Goal: Check status: Check status

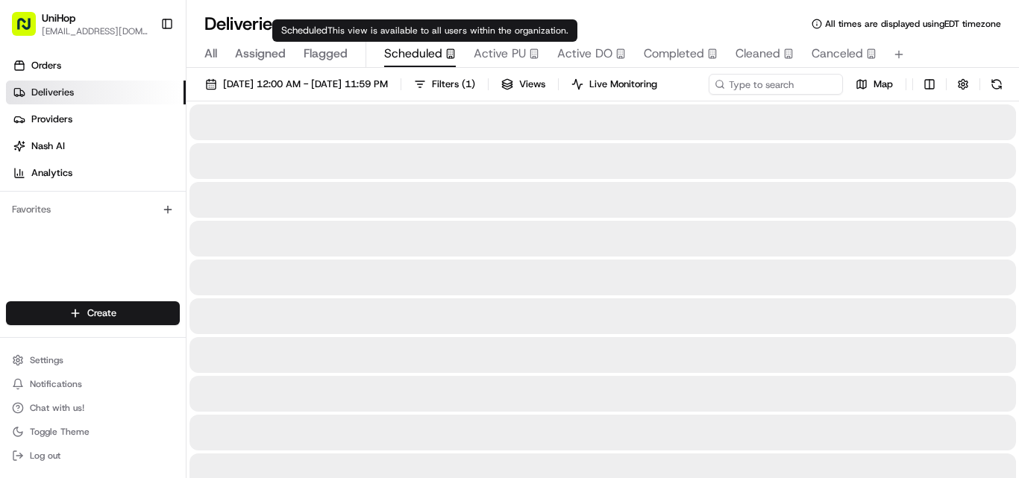
click at [420, 57] on span "Scheduled" at bounding box center [413, 54] width 58 height 18
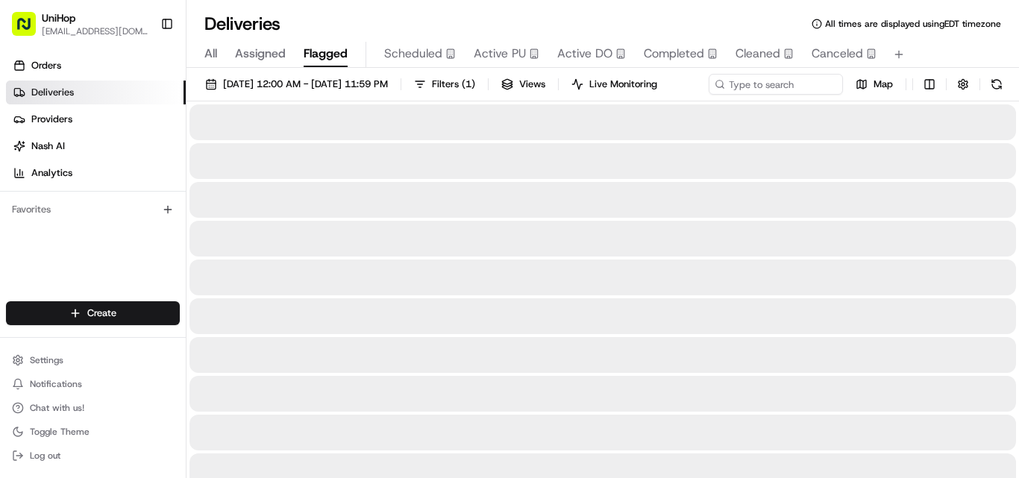
click at [320, 49] on span "Flagged" at bounding box center [326, 54] width 44 height 18
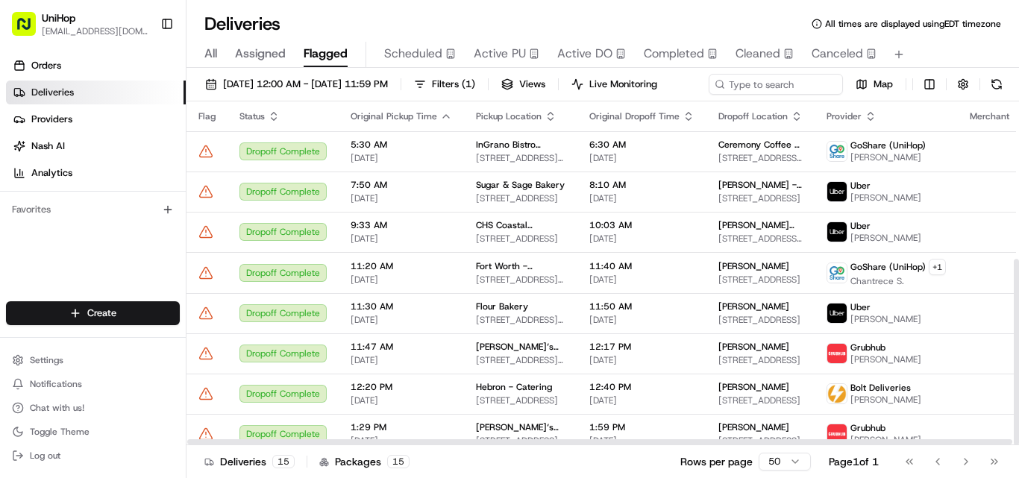
scroll to position [291, 0]
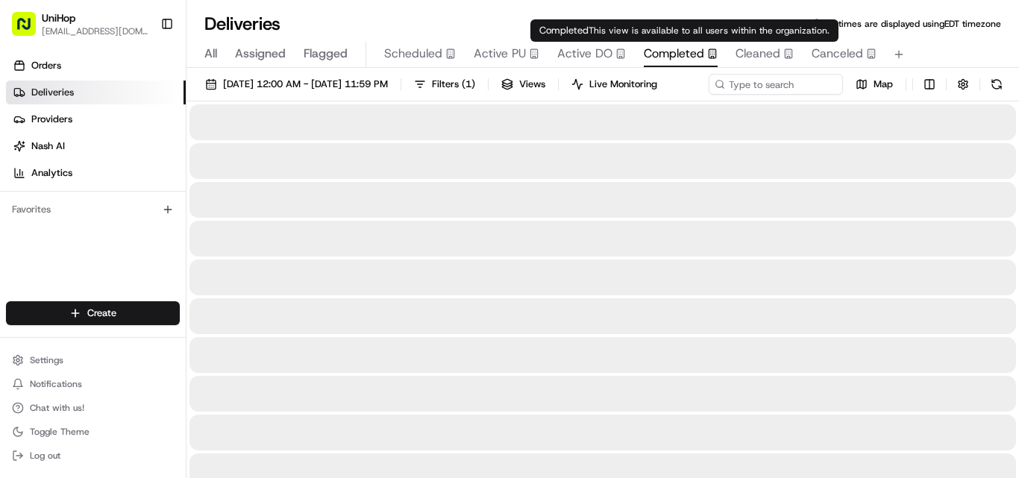
click at [662, 52] on span "Completed" at bounding box center [674, 54] width 60 height 18
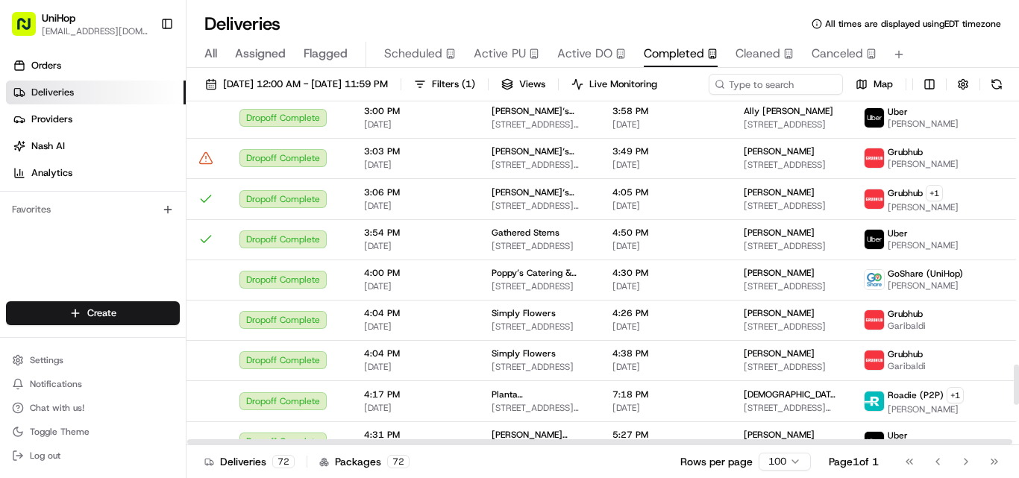
scroll to position [2609, 0]
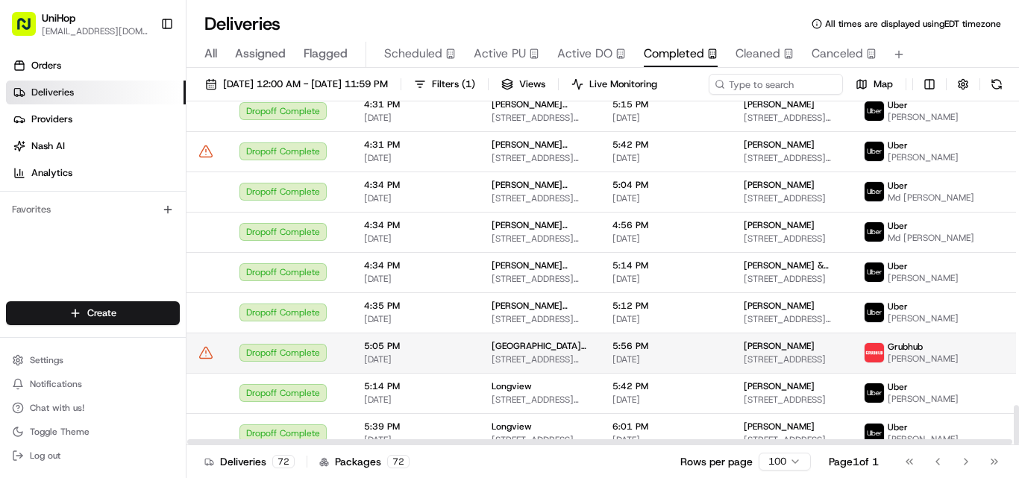
click at [267, 362] on div "Dropoff Complete" at bounding box center [289, 353] width 101 height 18
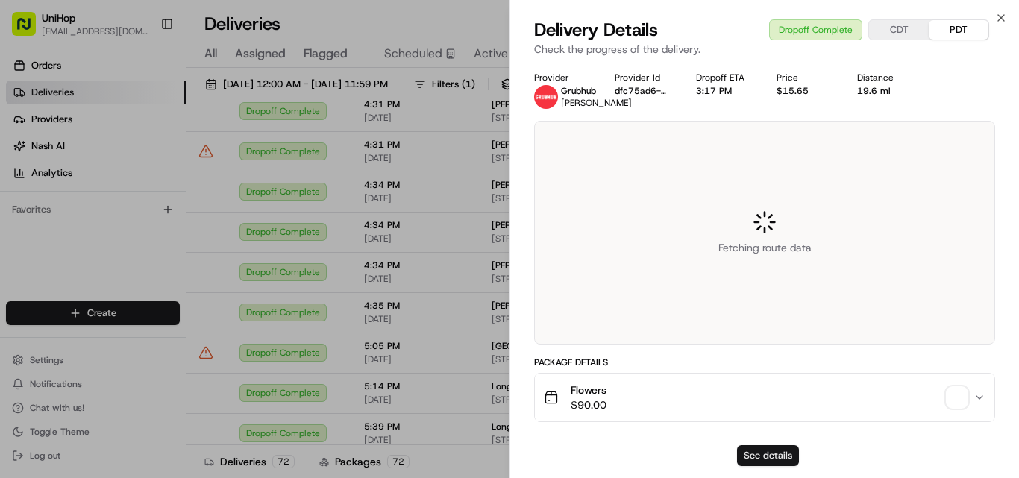
click at [756, 459] on button "See details" at bounding box center [768, 455] width 62 height 21
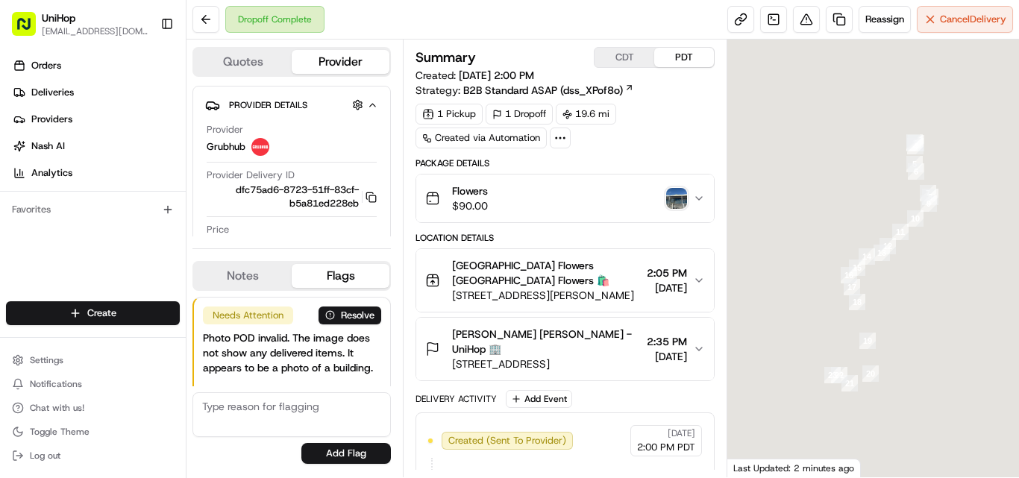
scroll to position [218, 0]
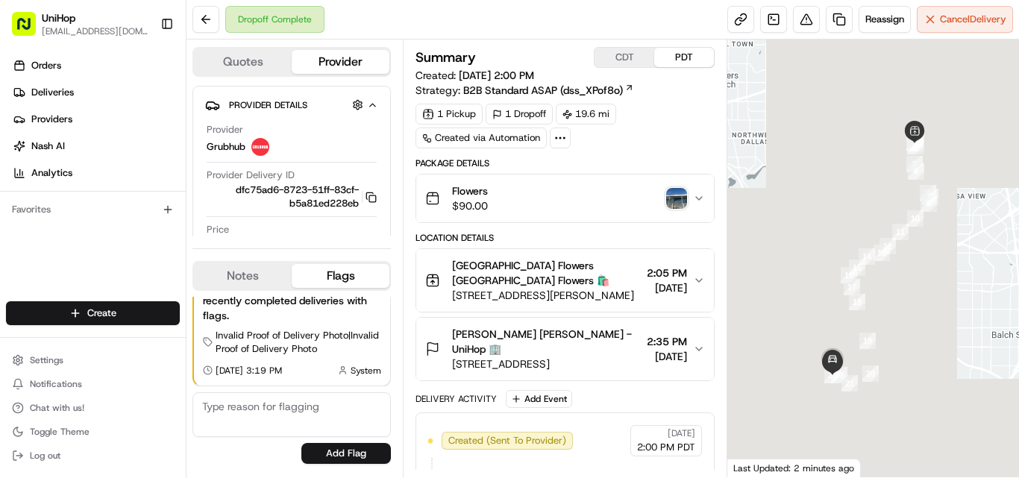
click at [674, 202] on img "button" at bounding box center [676, 198] width 21 height 21
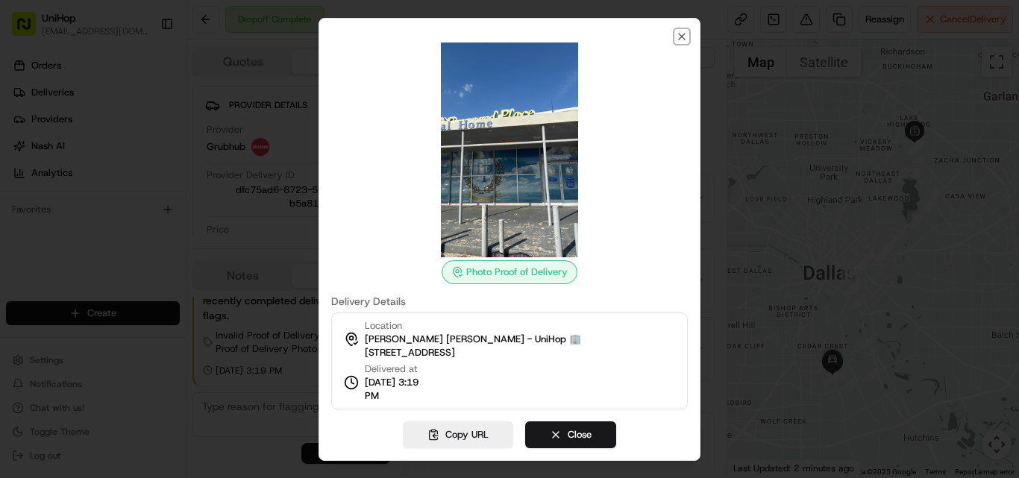
click at [680, 37] on icon "button" at bounding box center [682, 37] width 12 height 12
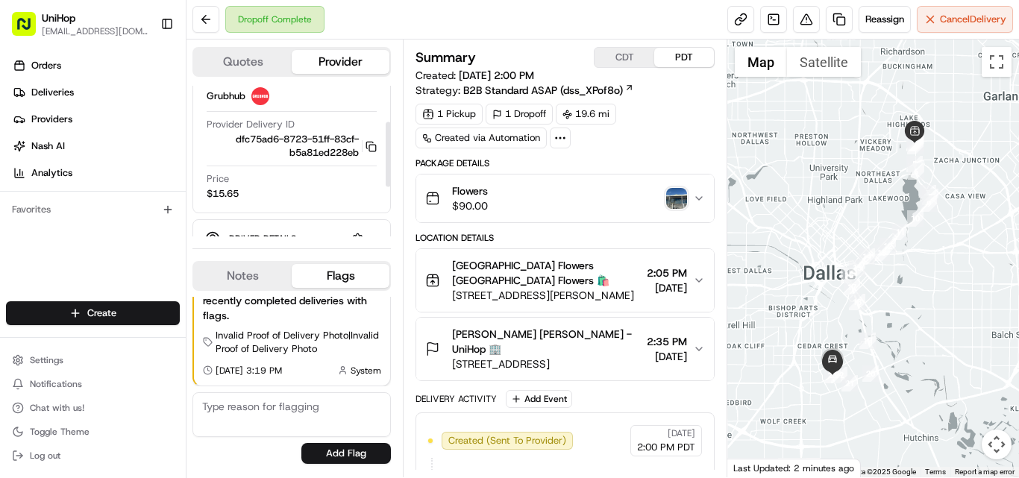
scroll to position [200, 0]
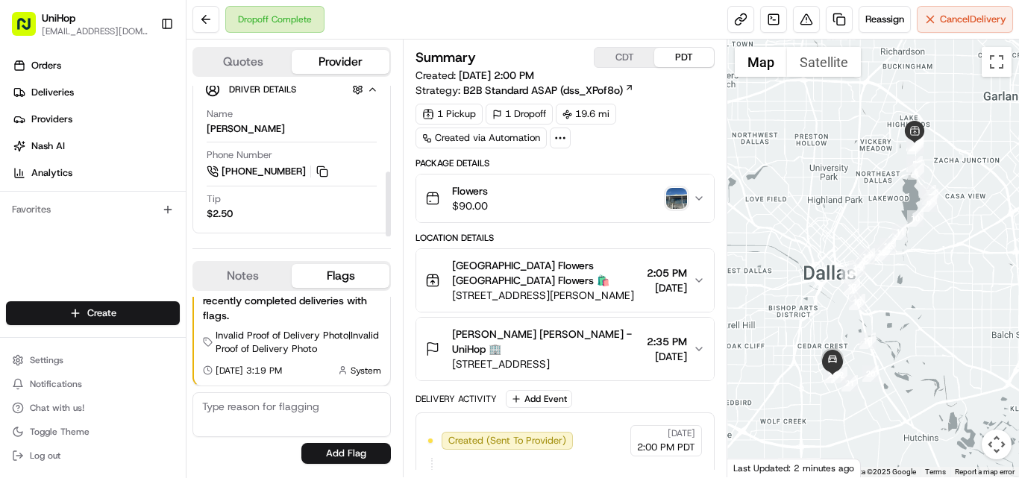
click at [325, 169] on button at bounding box center [322, 171] width 16 height 16
click at [515, 334] on span "paulette Jones paulette Jones - UniHop 🏢" at bounding box center [546, 342] width 189 height 30
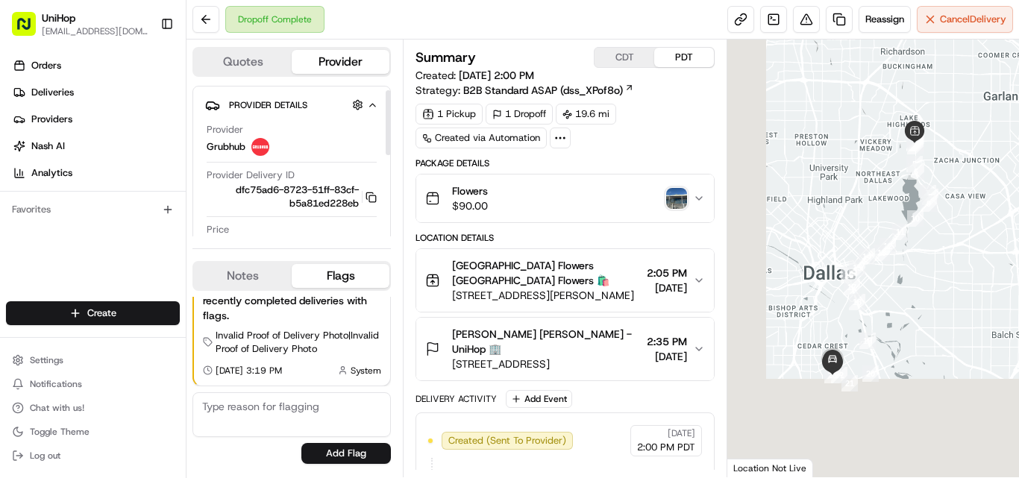
scroll to position [149, 0]
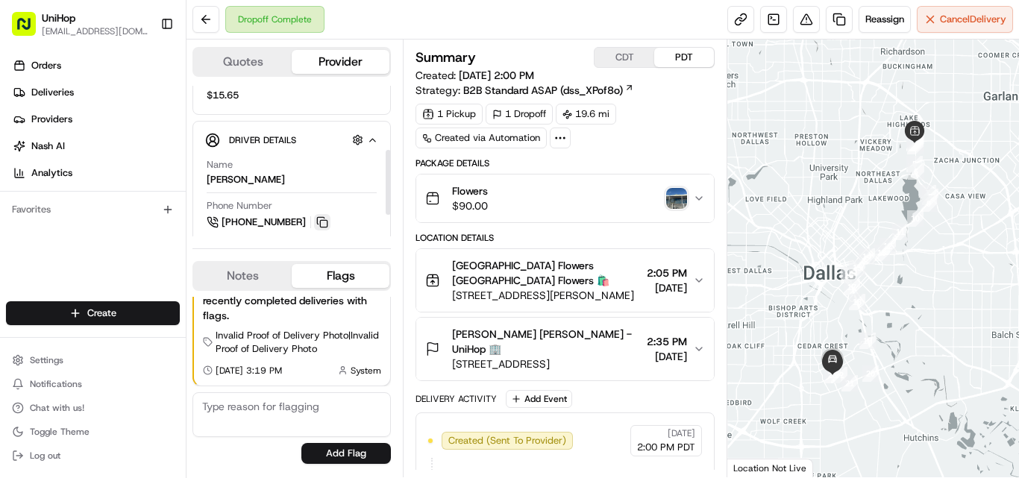
click at [323, 224] on button at bounding box center [322, 222] width 16 height 16
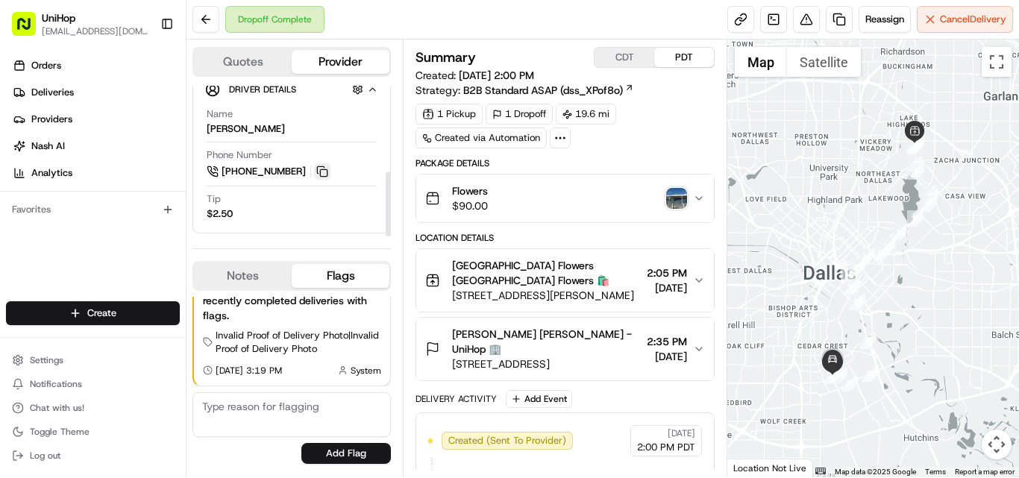
click at [326, 171] on button at bounding box center [322, 171] width 16 height 16
click at [316, 174] on button at bounding box center [322, 171] width 16 height 16
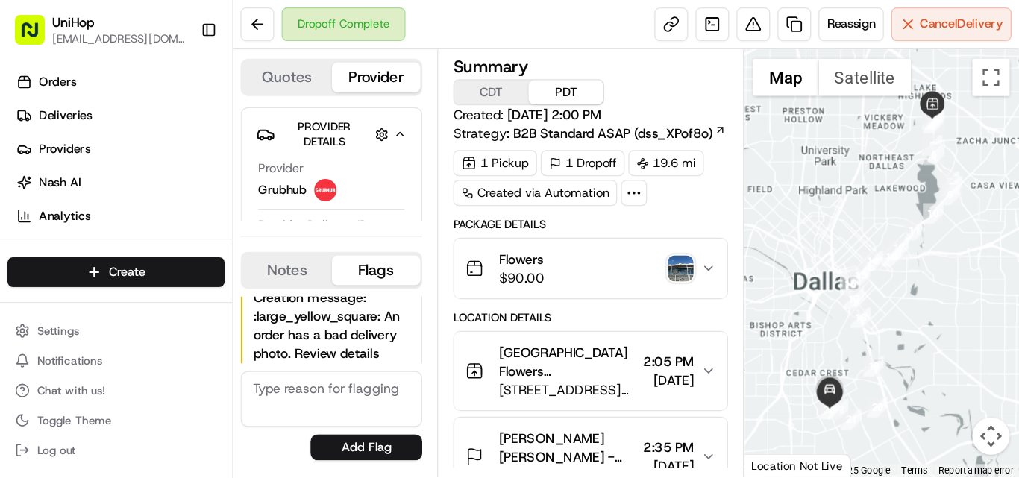
scroll to position [218, 0]
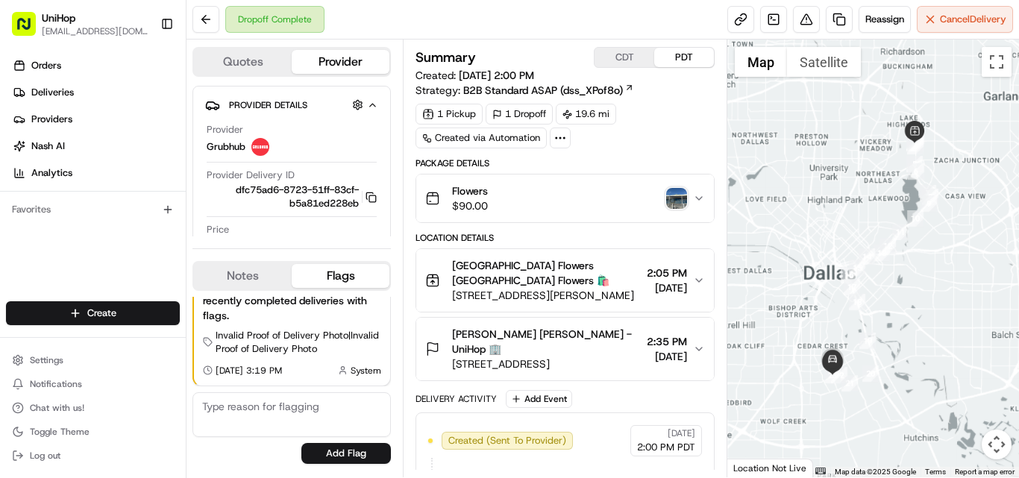
click at [674, 203] on img "button" at bounding box center [676, 198] width 21 height 21
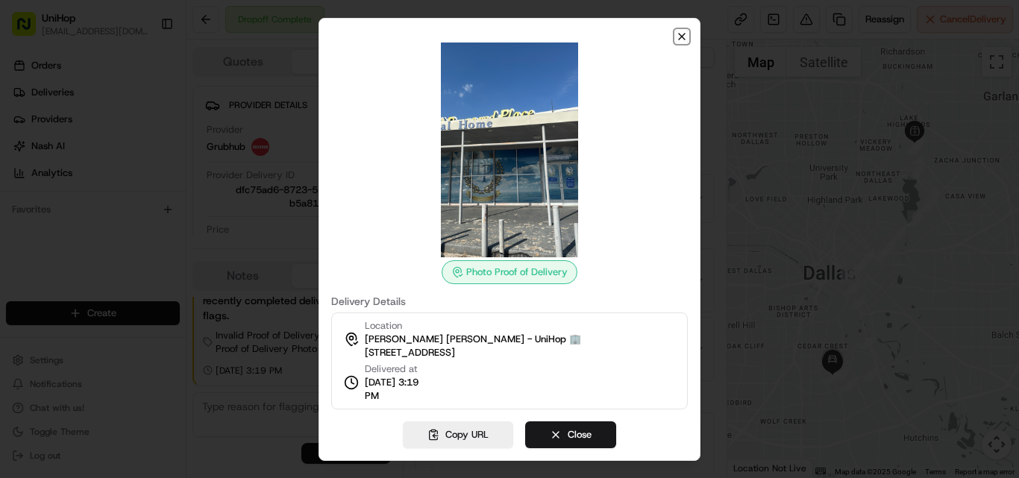
click at [680, 36] on icon "button" at bounding box center [682, 37] width 12 height 12
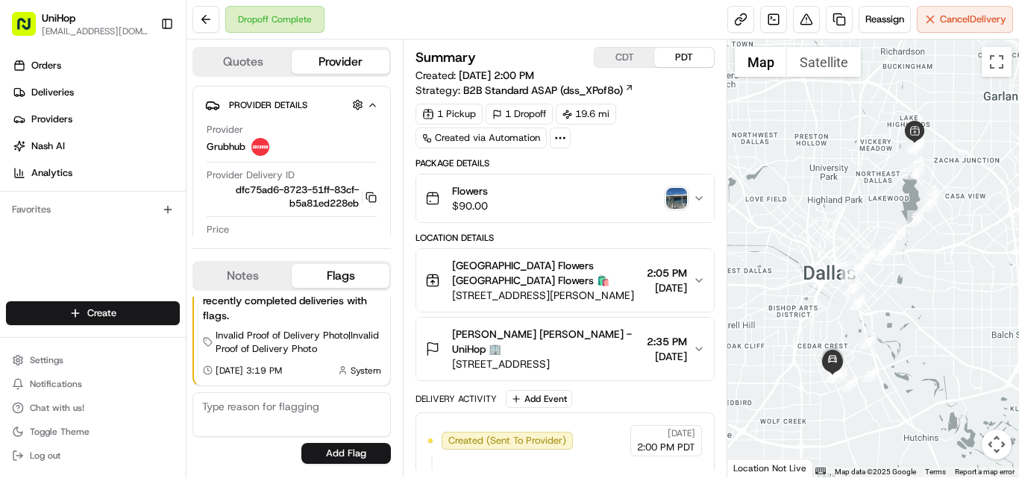
click at [231, 275] on button "Notes" at bounding box center [243, 276] width 98 height 24
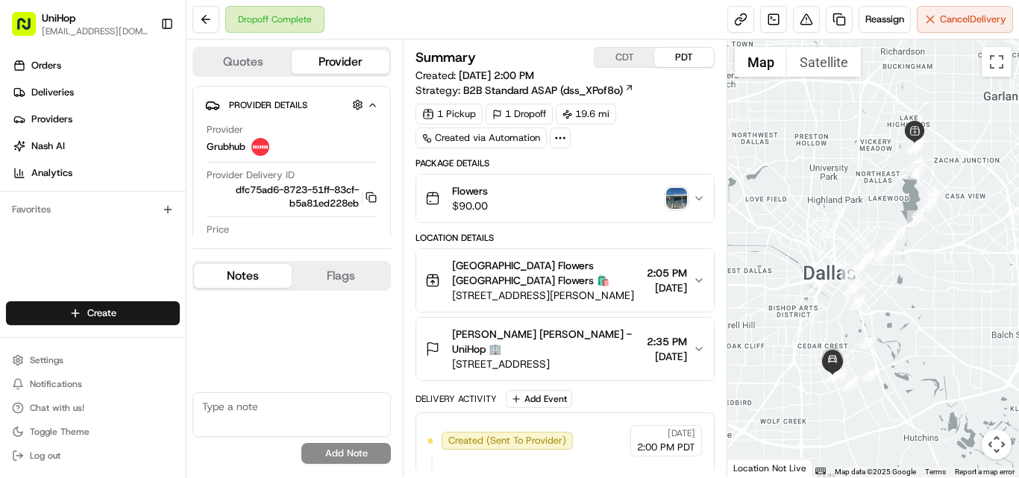
click at [286, 410] on textarea at bounding box center [291, 414] width 198 height 45
type textarea "driver unresponsive. delivery not confirmed"
click at [358, 442] on div "driver unresponsive. delivery not confirmed No results found Add Note" at bounding box center [291, 428] width 198 height 72
click at [357, 450] on button "Add Note" at bounding box center [346, 453] width 90 height 21
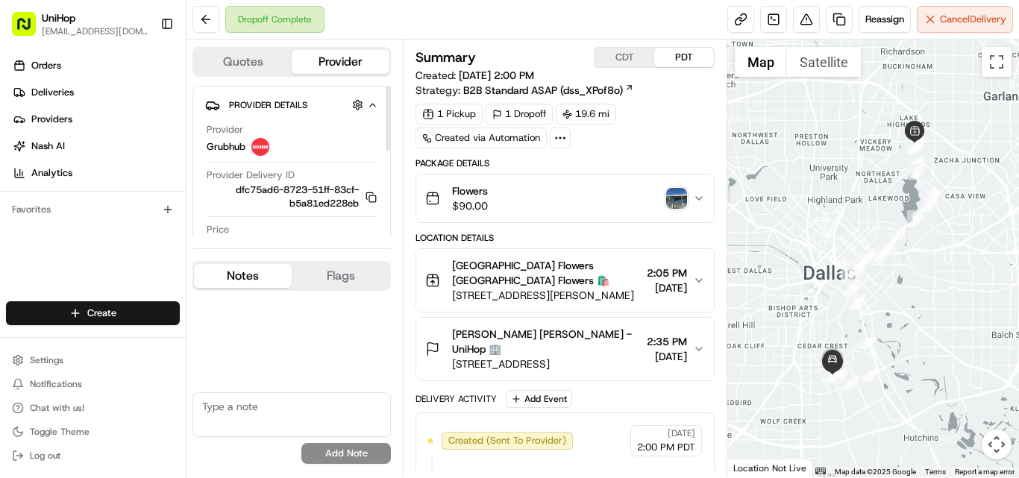
scroll to position [0, 0]
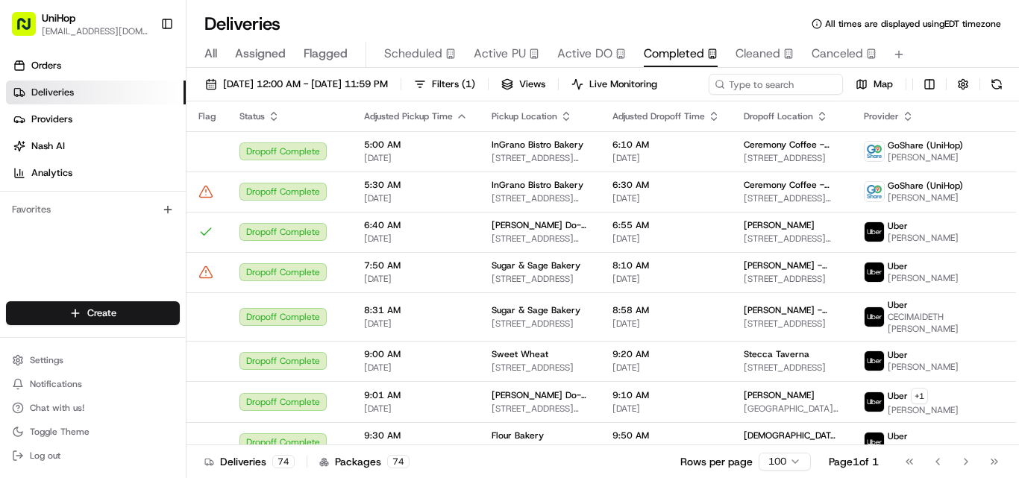
click at [420, 54] on span "Scheduled" at bounding box center [413, 54] width 58 height 18
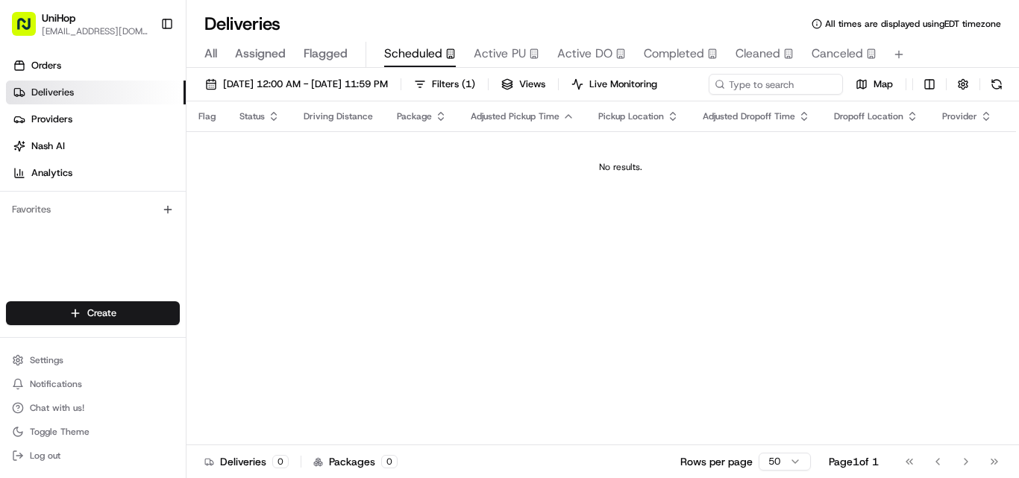
click at [110, 255] on div "Orders Deliveries Providers Nash AI Analytics Favorites" at bounding box center [93, 179] width 186 height 263
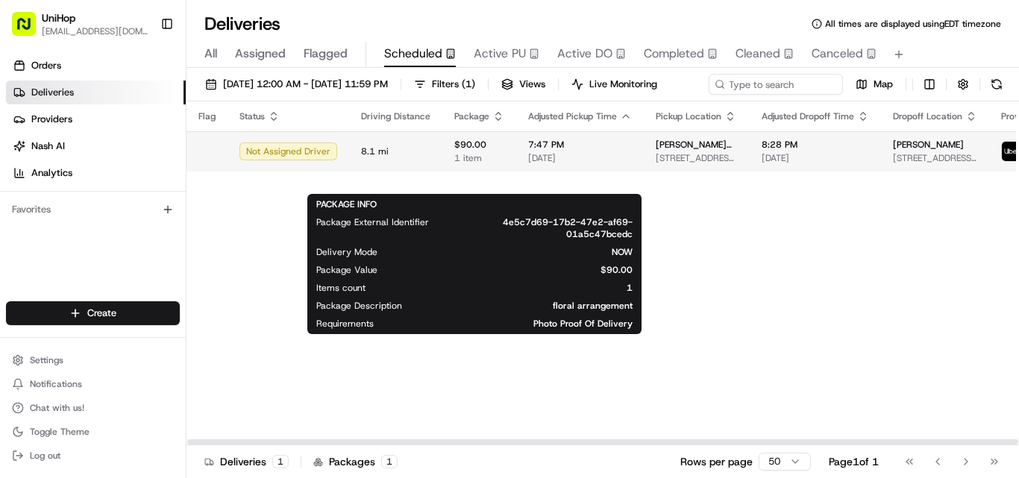
click at [528, 151] on span "7:47 PM" at bounding box center [580, 145] width 104 height 12
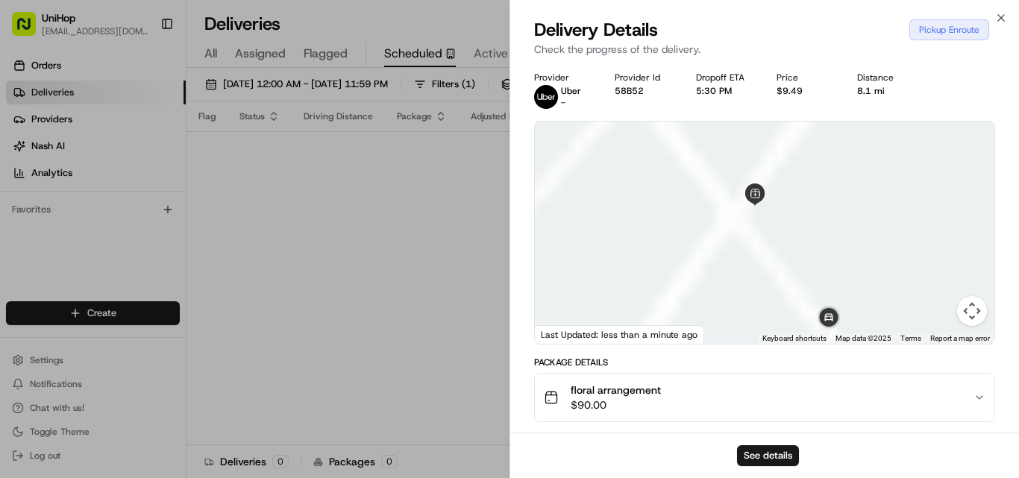
drag, startPoint x: 840, startPoint y: 247, endPoint x: 865, endPoint y: 195, distance: 57.1
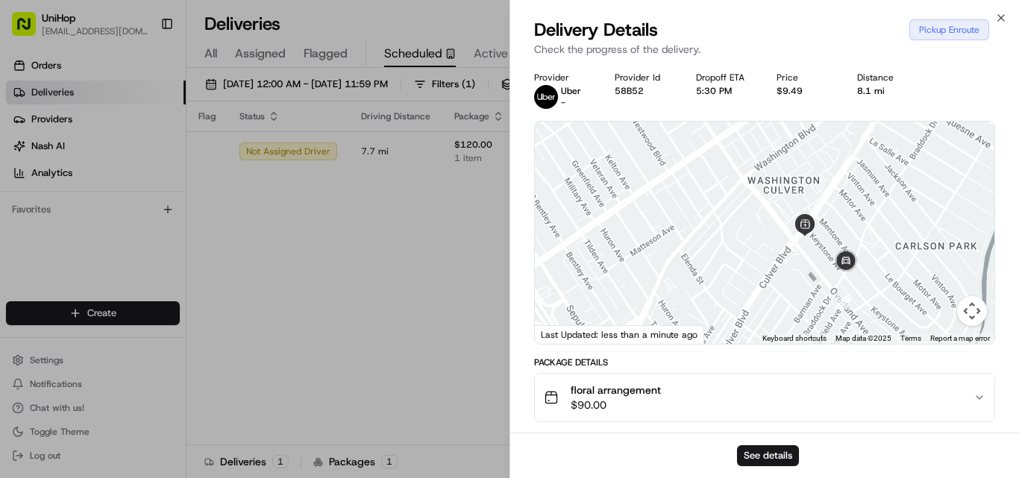
click at [747, 453] on button "See details" at bounding box center [768, 455] width 62 height 21
click at [999, 19] on icon "button" at bounding box center [1001, 18] width 12 height 12
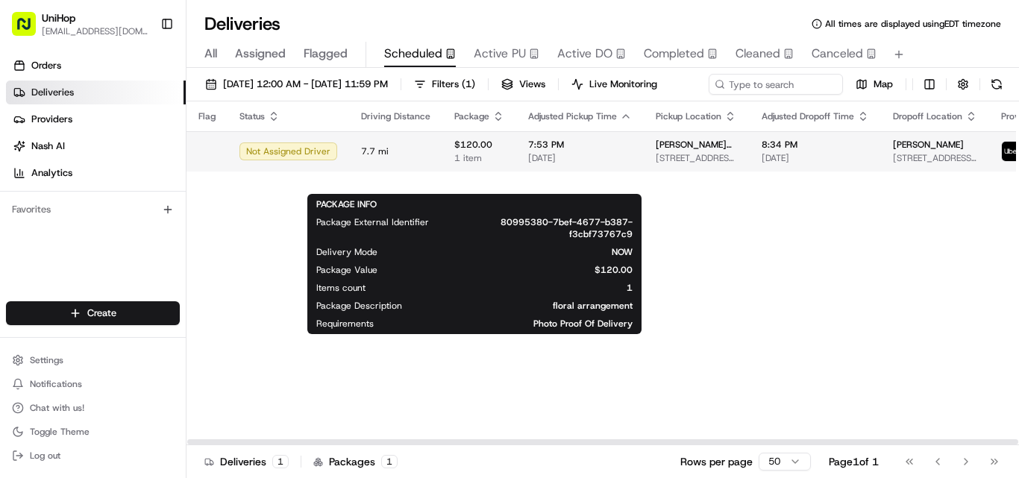
click at [491, 164] on span "1 item" at bounding box center [479, 158] width 50 height 12
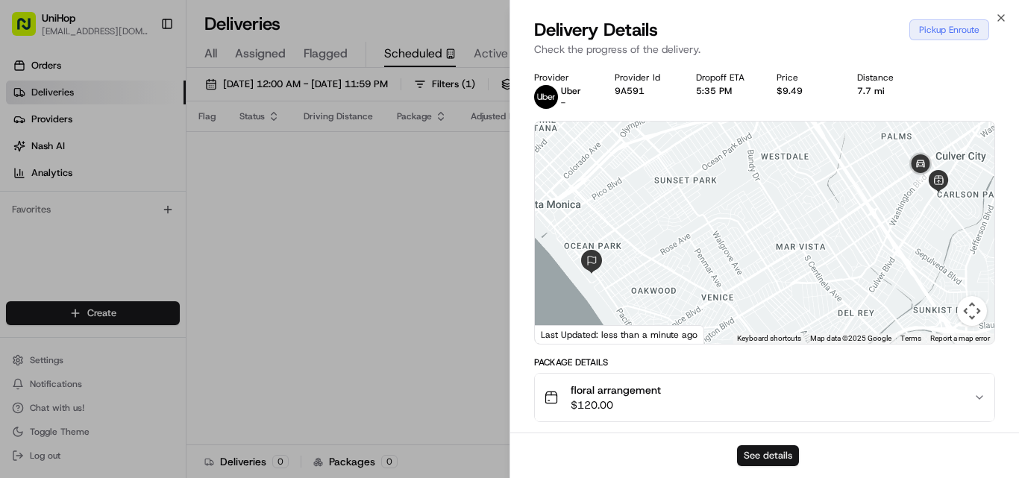
click at [764, 456] on button "See details" at bounding box center [768, 455] width 62 height 21
click at [1003, 19] on icon "button" at bounding box center [1001, 18] width 12 height 12
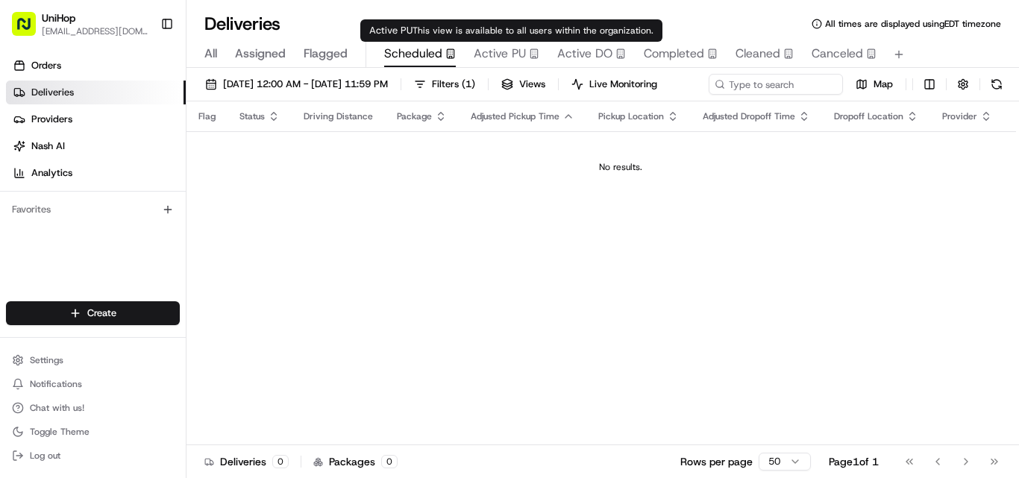
click at [513, 51] on span "Active PU" at bounding box center [500, 54] width 52 height 18
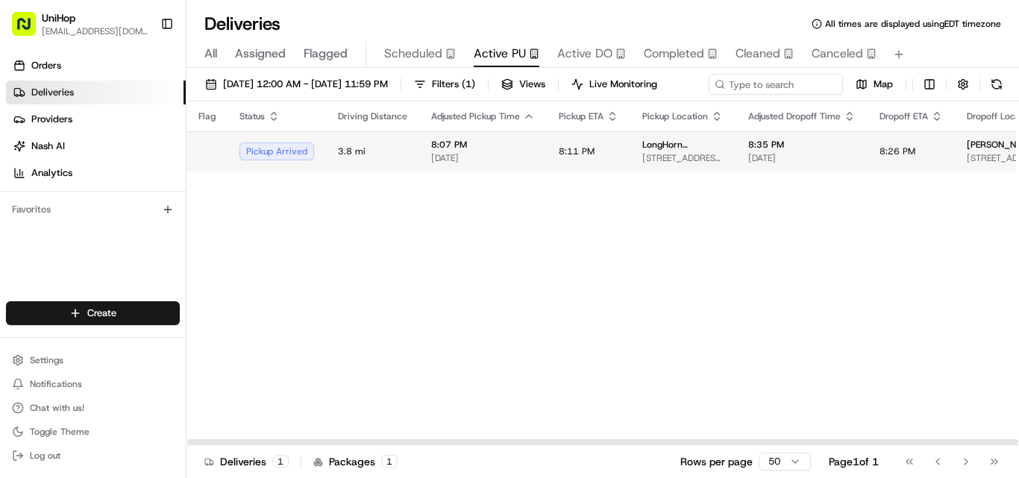
click at [559, 157] on span "8:11 PM" at bounding box center [577, 151] width 36 height 12
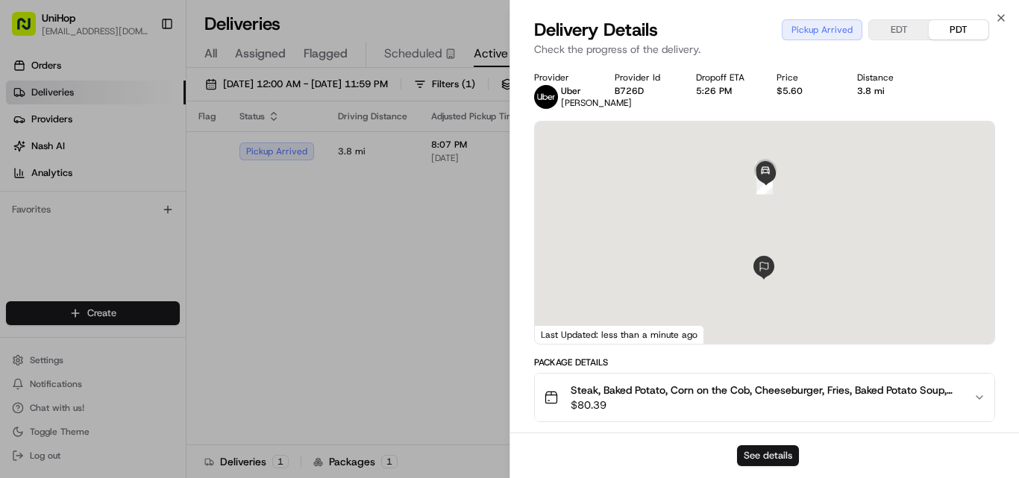
click at [762, 460] on button "See details" at bounding box center [768, 455] width 62 height 21
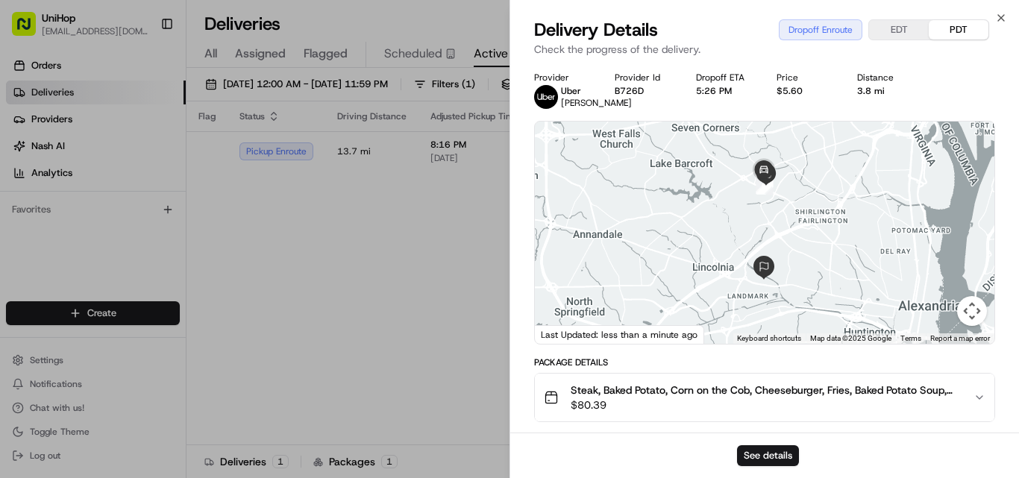
click at [1011, 15] on div "Close Delivery Details Dropoff Enroute EDT PDT Check the progress of the delive…" at bounding box center [765, 239] width 510 height 478
click at [1006, 19] on icon "button" at bounding box center [1001, 18] width 12 height 12
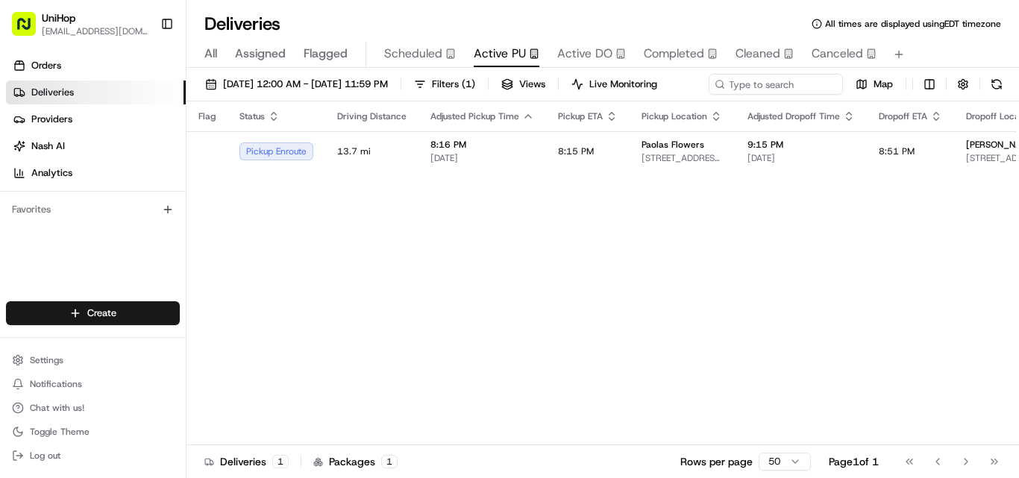
click at [419, 53] on span "Scheduled" at bounding box center [413, 54] width 58 height 18
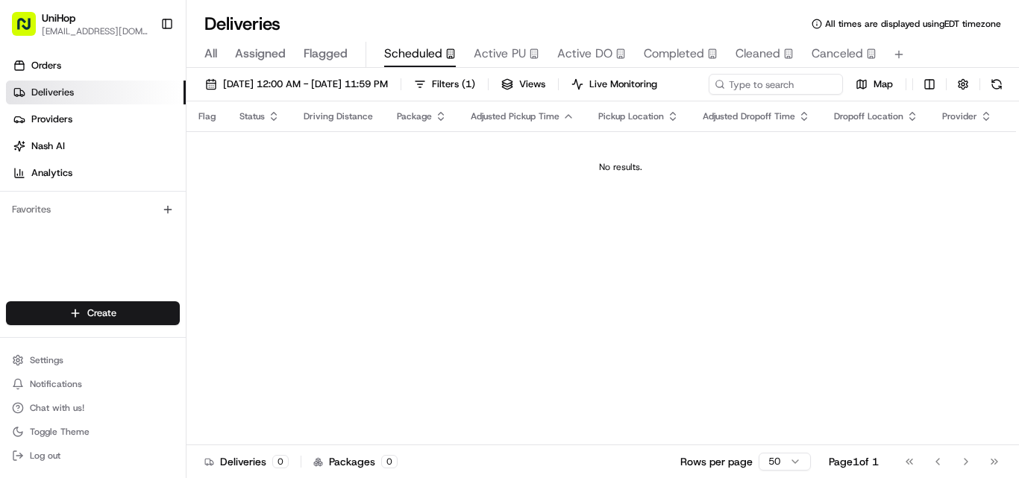
click at [46, 263] on div "Orders Deliveries Providers Nash AI Analytics Favorites" at bounding box center [93, 179] width 186 height 263
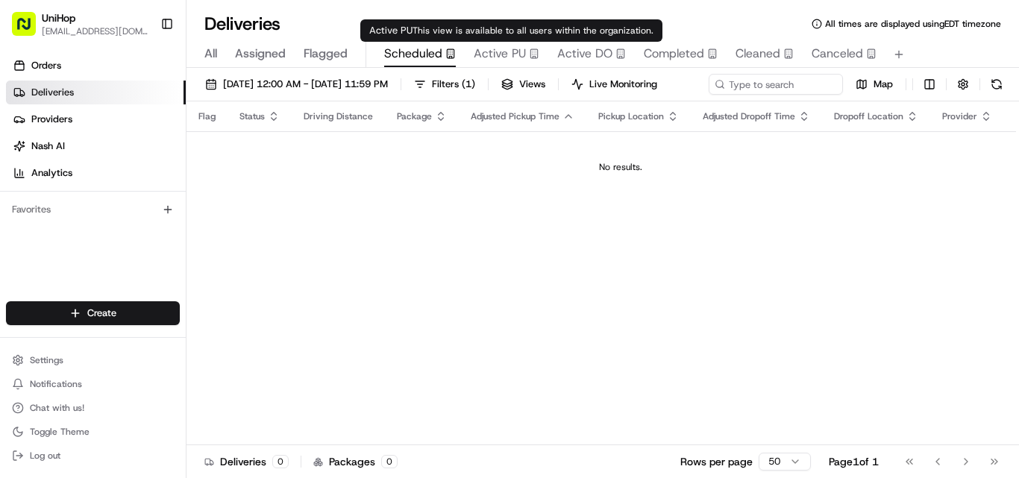
click at [512, 48] on span "Active PU" at bounding box center [500, 54] width 52 height 18
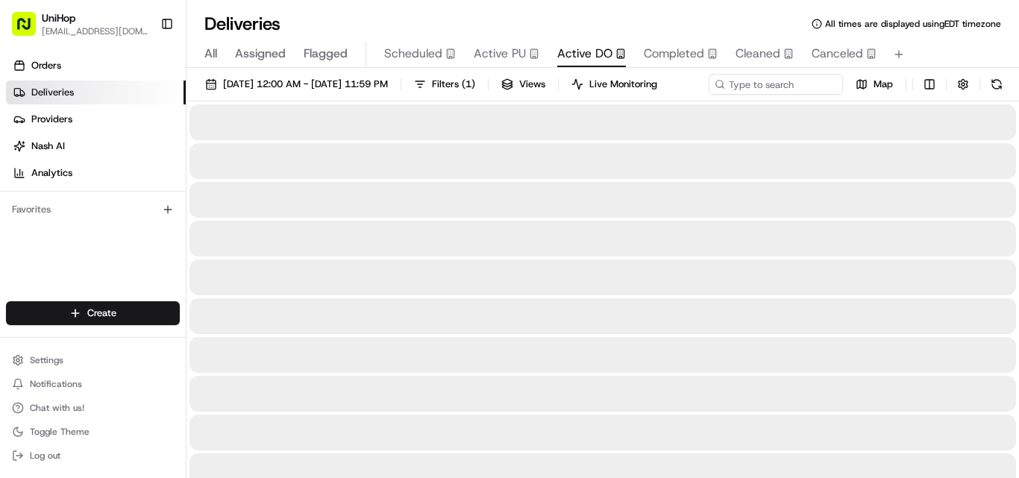
click at [597, 48] on span "Active DO" at bounding box center [584, 54] width 55 height 18
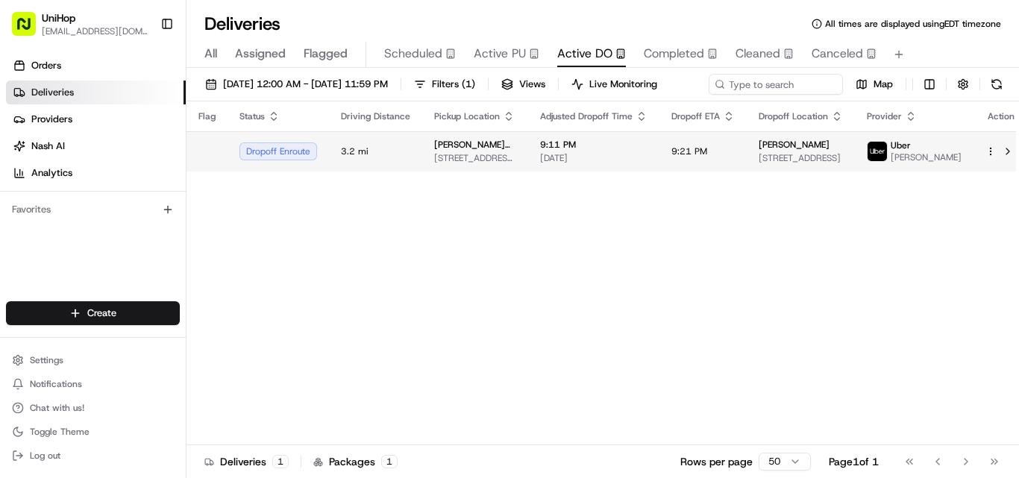
click at [561, 151] on span "9:11 PM" at bounding box center [593, 145] width 107 height 12
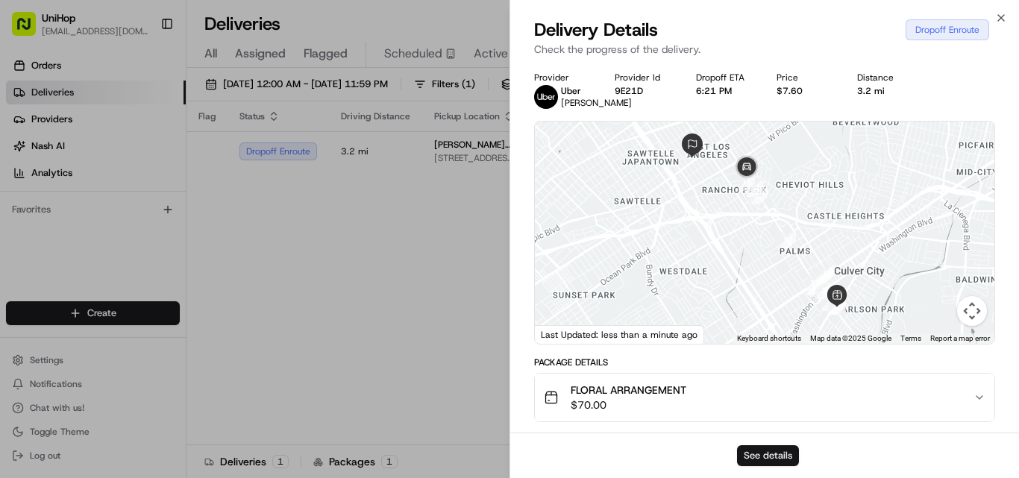
click at [767, 454] on button "See details" at bounding box center [768, 455] width 62 height 21
click at [998, 19] on icon "button" at bounding box center [1001, 18] width 12 height 12
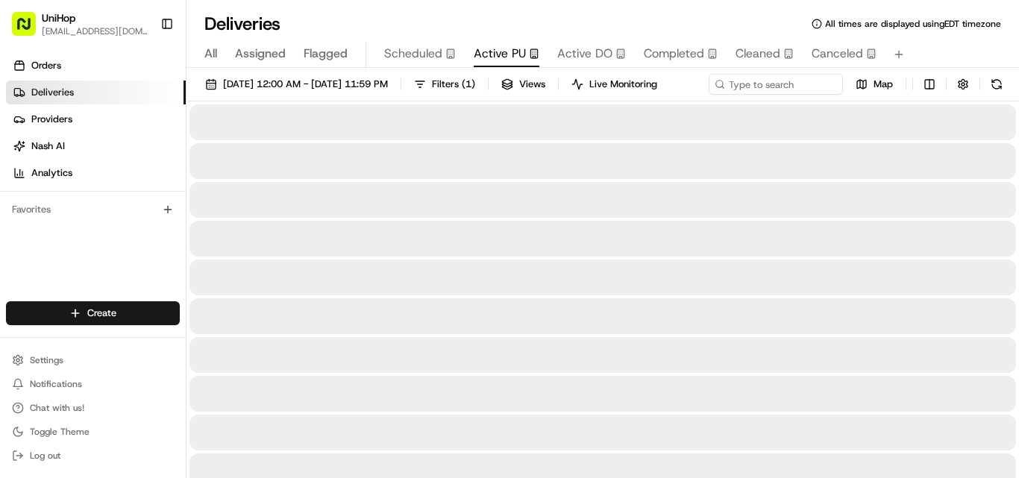
click at [513, 57] on span "Active PU" at bounding box center [500, 54] width 52 height 18
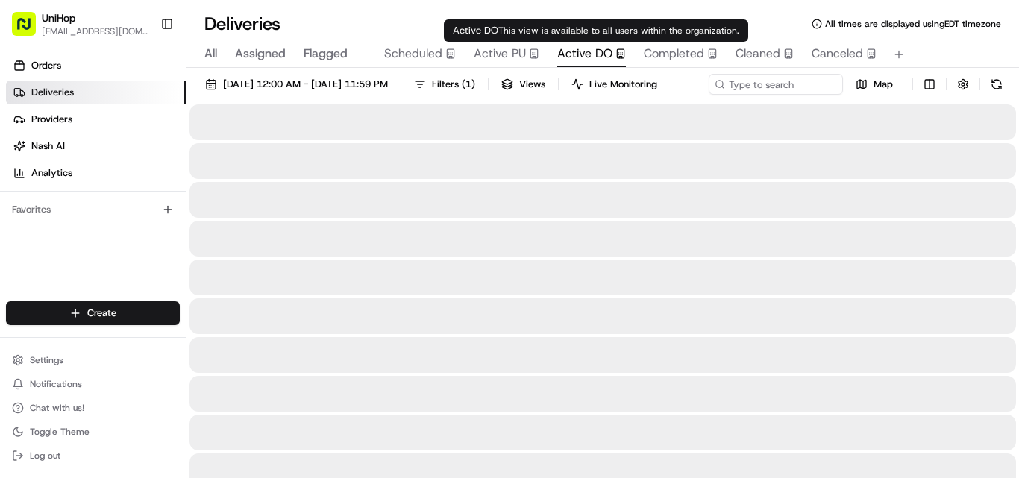
click at [580, 49] on span "Active DO" at bounding box center [584, 54] width 55 height 18
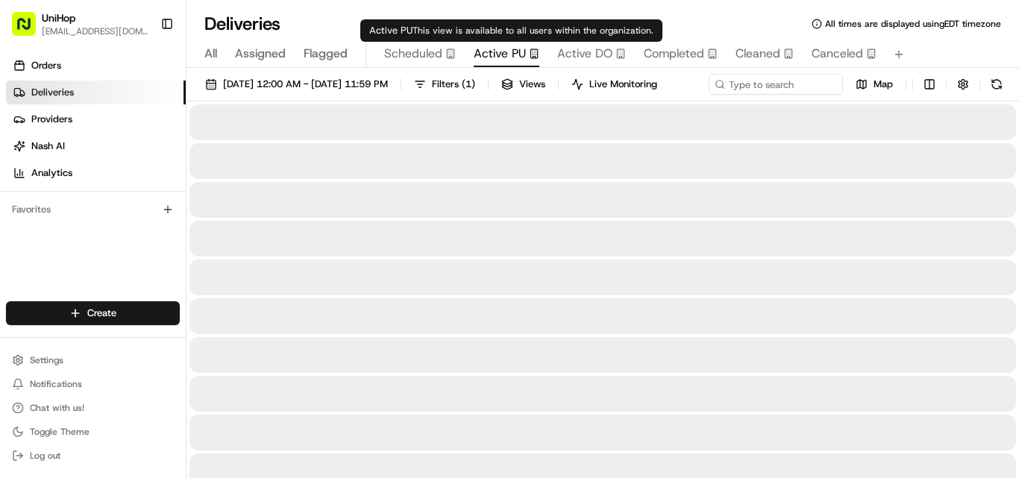
click at [515, 58] on span "Active PU" at bounding box center [500, 54] width 52 height 18
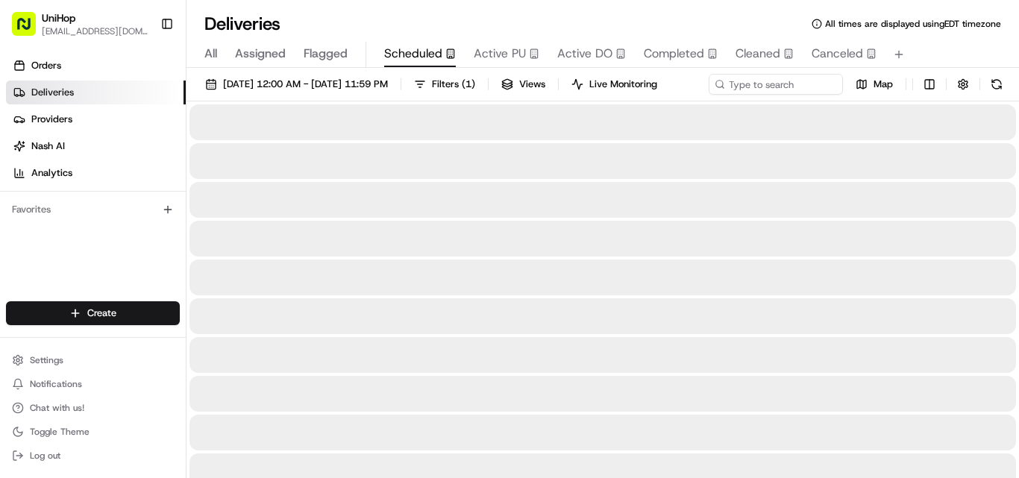
click at [433, 54] on span "Scheduled" at bounding box center [413, 54] width 58 height 18
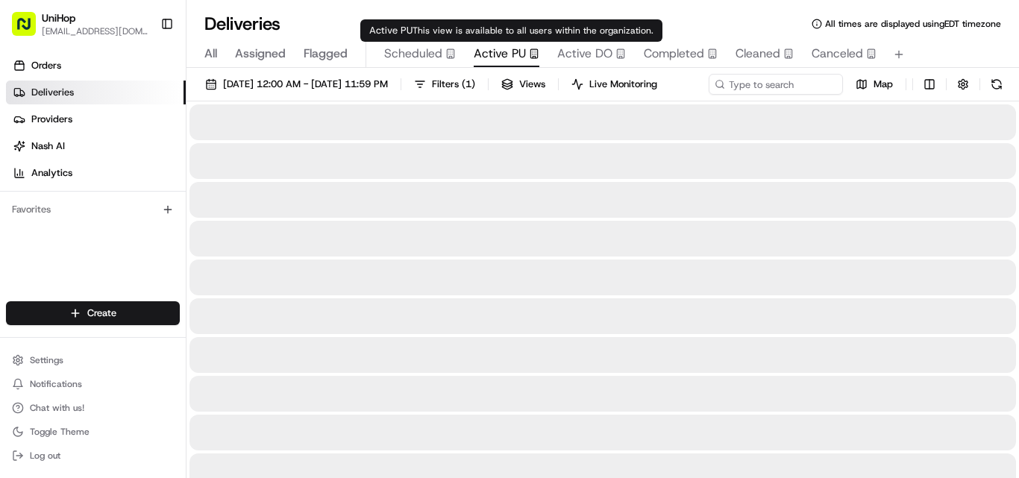
click at [492, 48] on span "Active PU" at bounding box center [500, 54] width 52 height 18
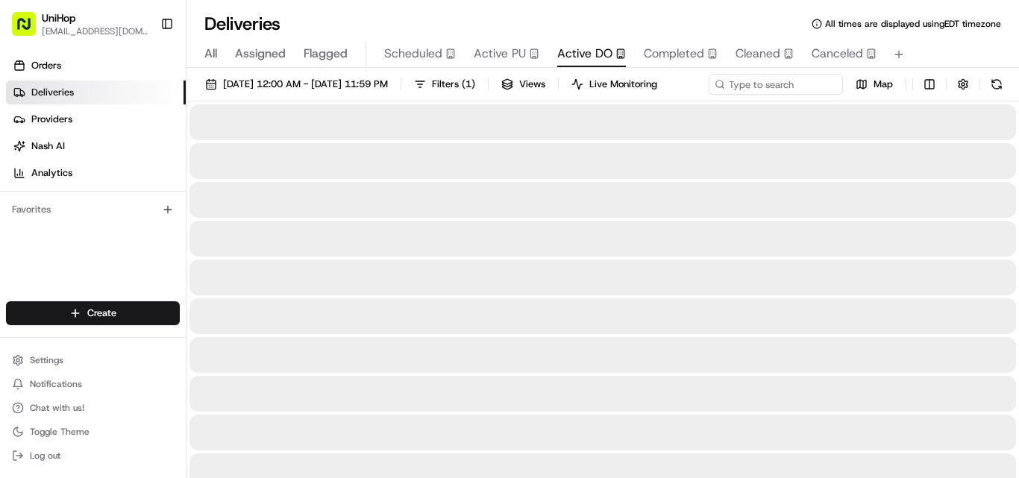
click at [579, 46] on span "Active DO" at bounding box center [584, 54] width 55 height 18
click at [659, 44] on button "Completed" at bounding box center [681, 54] width 74 height 25
click at [579, 56] on span "Active DO" at bounding box center [584, 54] width 55 height 18
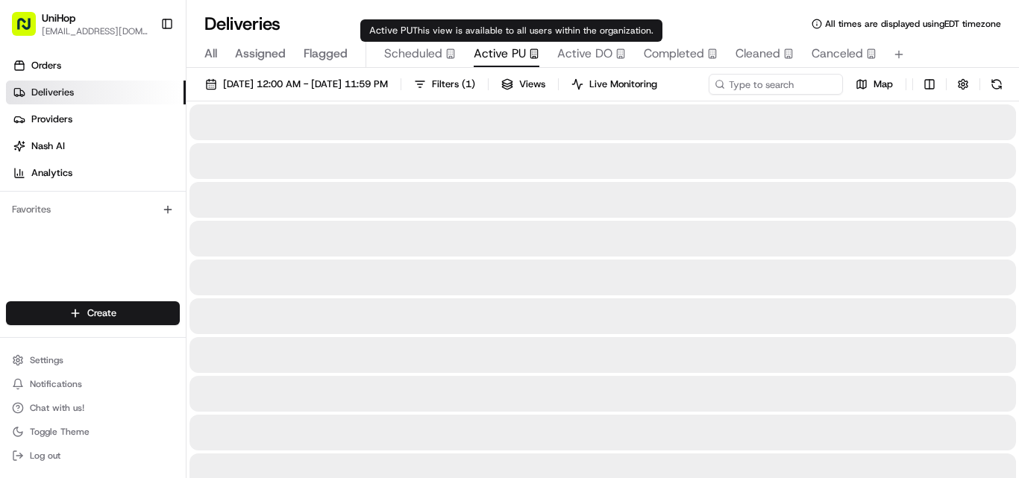
click at [505, 57] on span "Active PU" at bounding box center [500, 54] width 52 height 18
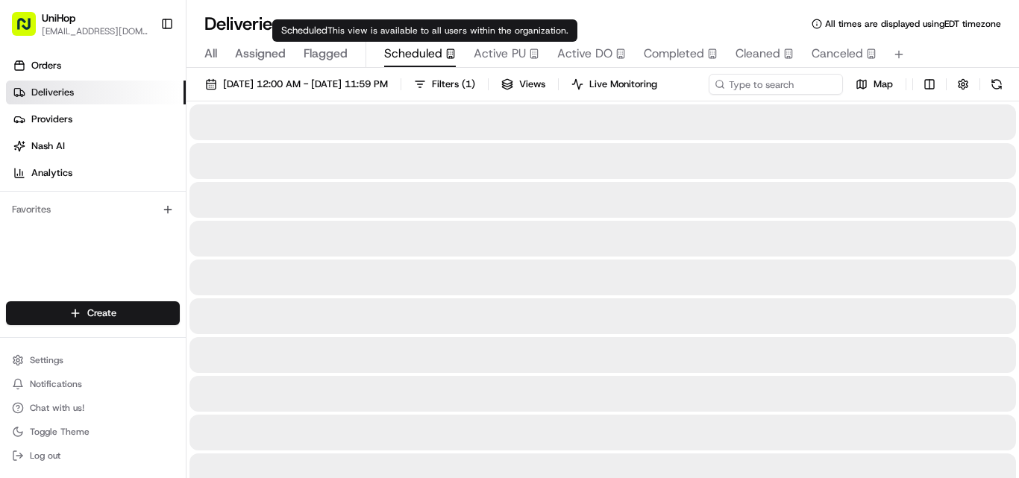
click at [421, 54] on span "Scheduled" at bounding box center [413, 54] width 58 height 18
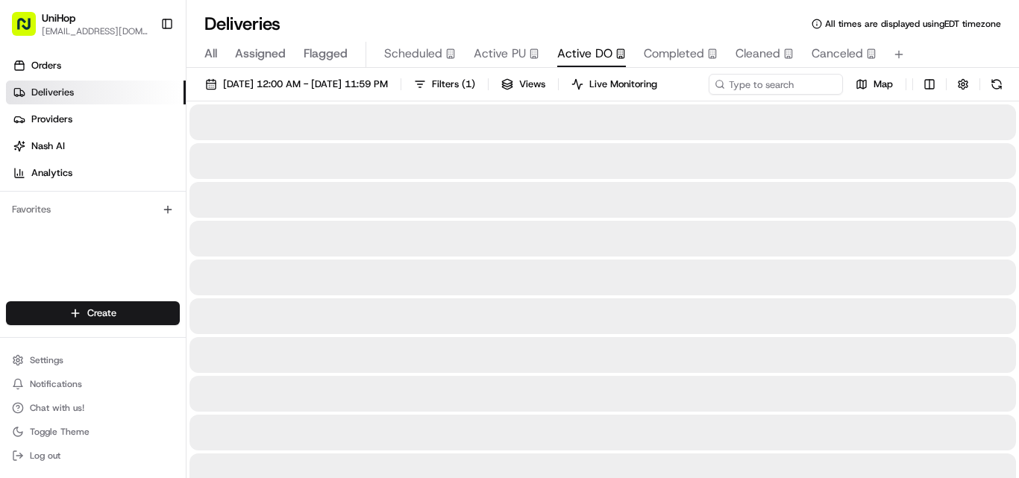
click at [590, 46] on span "Active DO" at bounding box center [584, 54] width 55 height 18
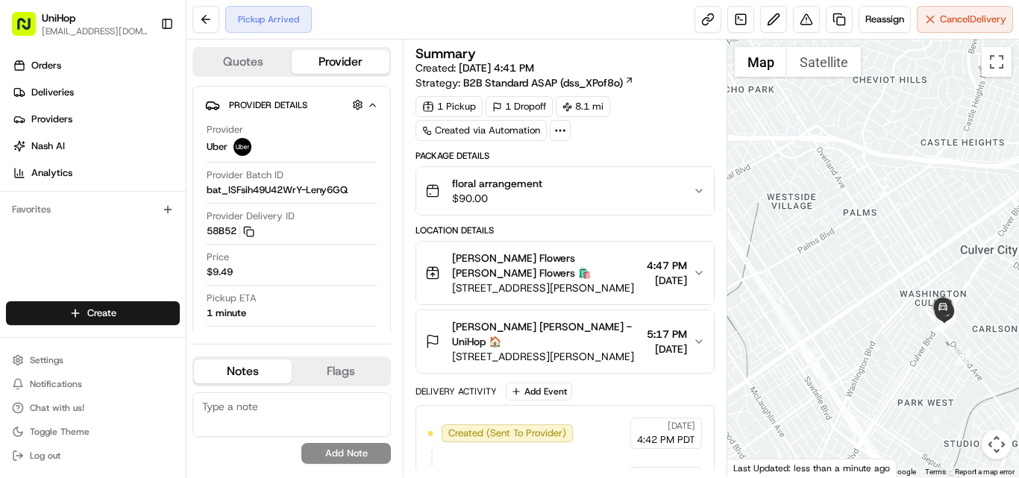
drag, startPoint x: 984, startPoint y: 360, endPoint x: 979, endPoint y: 327, distance: 32.5
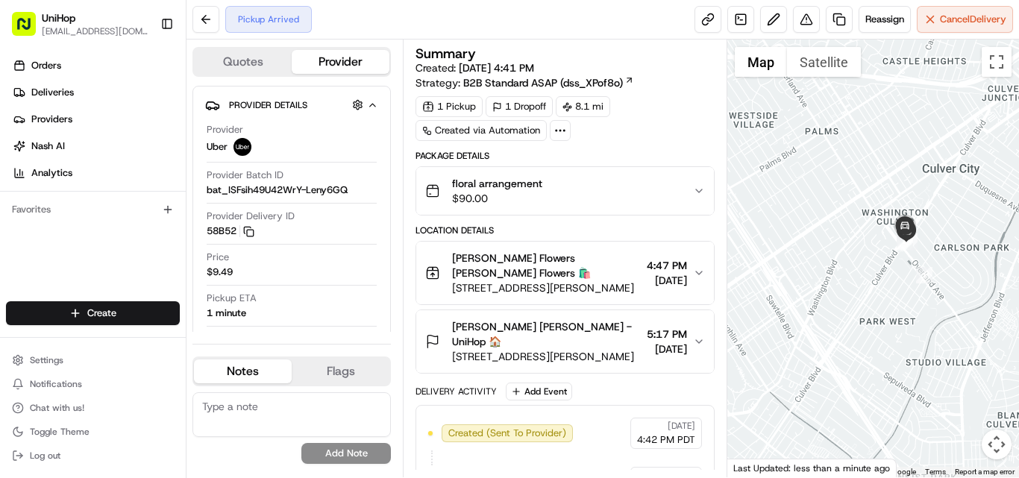
drag, startPoint x: 998, startPoint y: 346, endPoint x: 962, endPoint y: 224, distance: 127.7
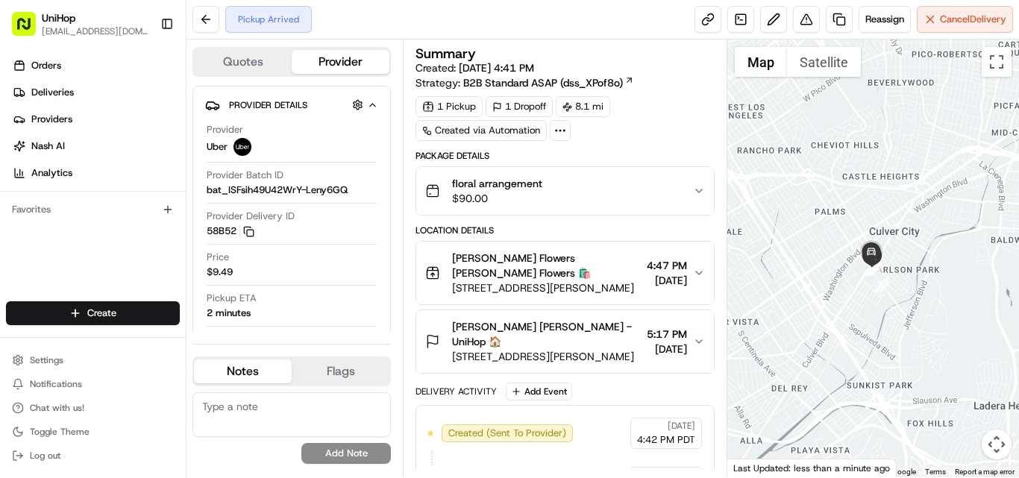
drag, startPoint x: 932, startPoint y: 257, endPoint x: 894, endPoint y: 257, distance: 38.0
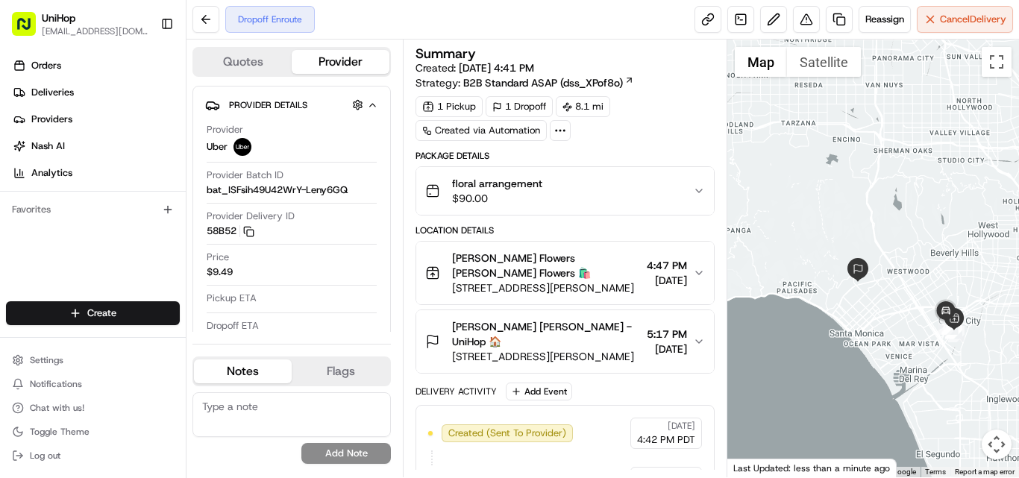
drag, startPoint x: 797, startPoint y: 206, endPoint x: 900, endPoint y: 283, distance: 128.9
